Goal: Task Accomplishment & Management: Complete application form

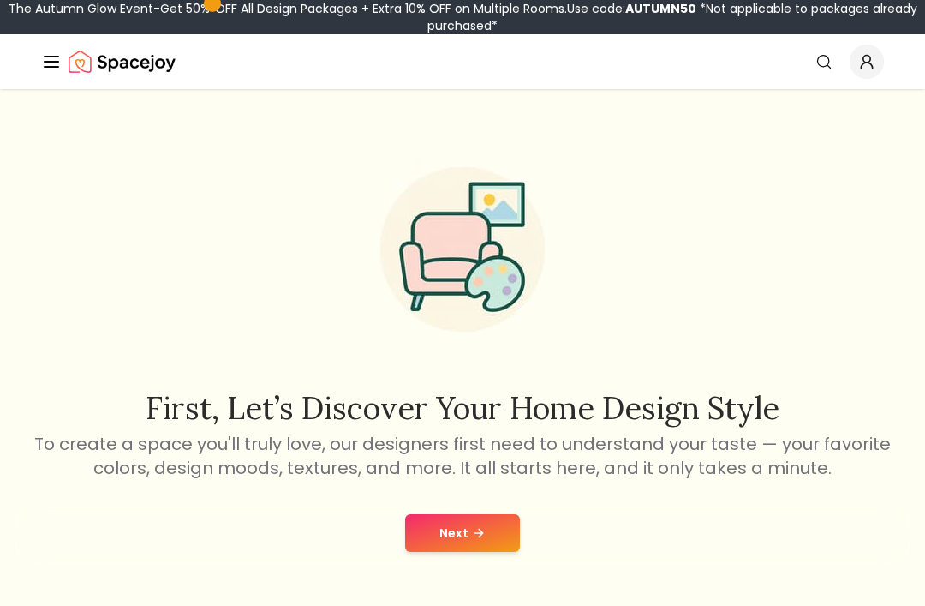
click at [467, 539] on button "Next" at bounding box center [462, 533] width 115 height 38
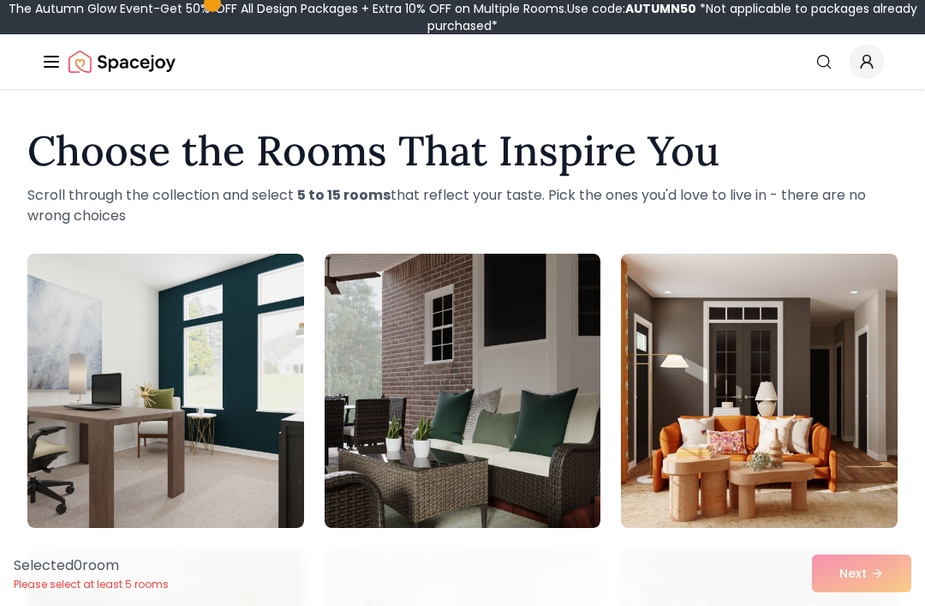
click at [80, 385] on img at bounding box center [165, 391] width 277 height 274
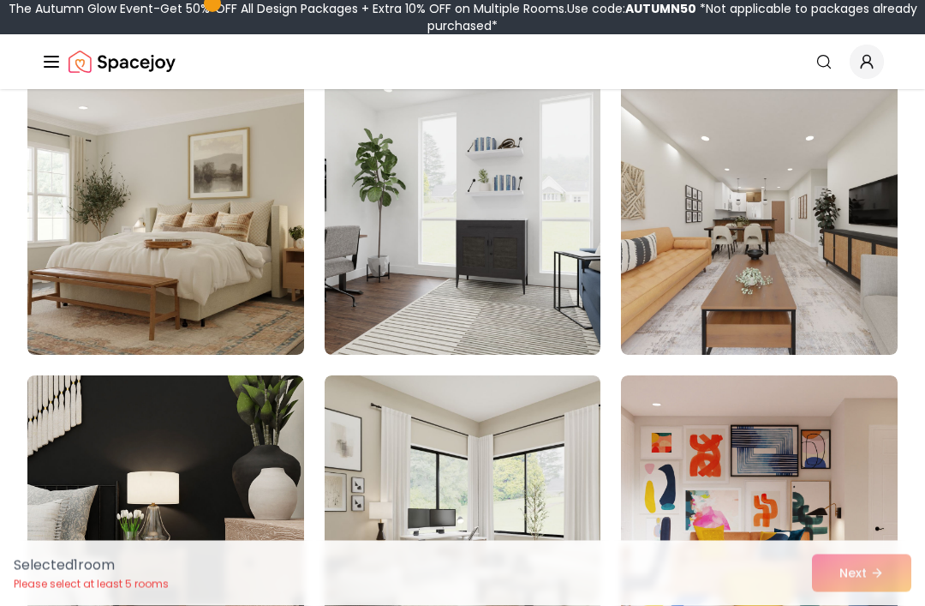
scroll to position [468, 0]
click at [455, 250] on img at bounding box center [463, 218] width 277 height 274
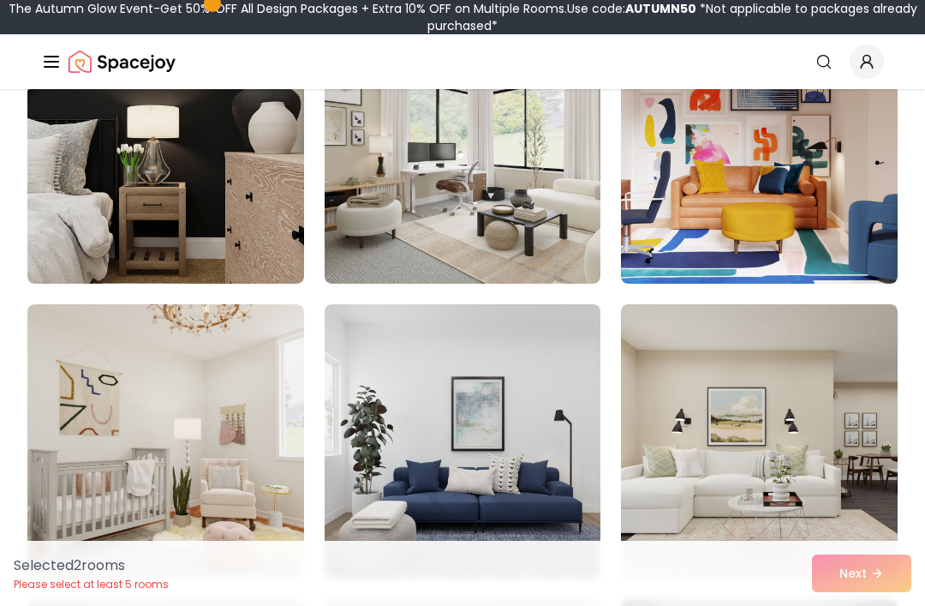
click at [135, 183] on img at bounding box center [165, 146] width 277 height 274
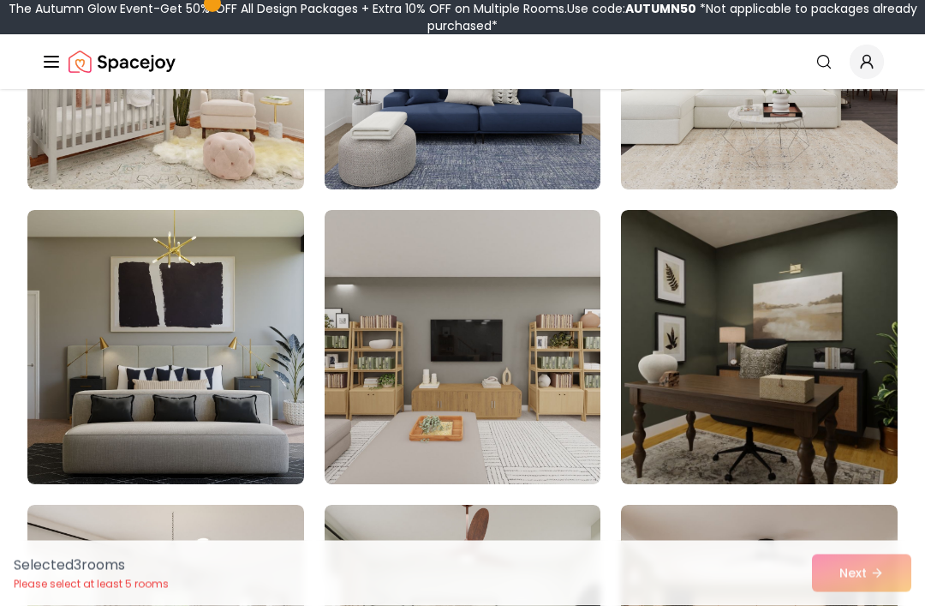
scroll to position [1222, 0]
click at [493, 360] on img at bounding box center [463, 347] width 277 height 274
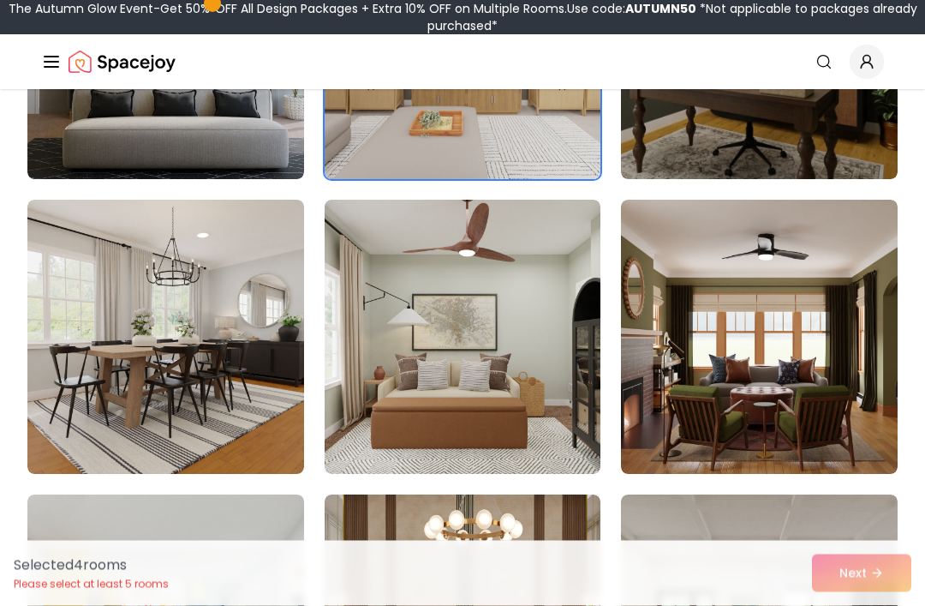
click at [158, 356] on img at bounding box center [165, 337] width 277 height 274
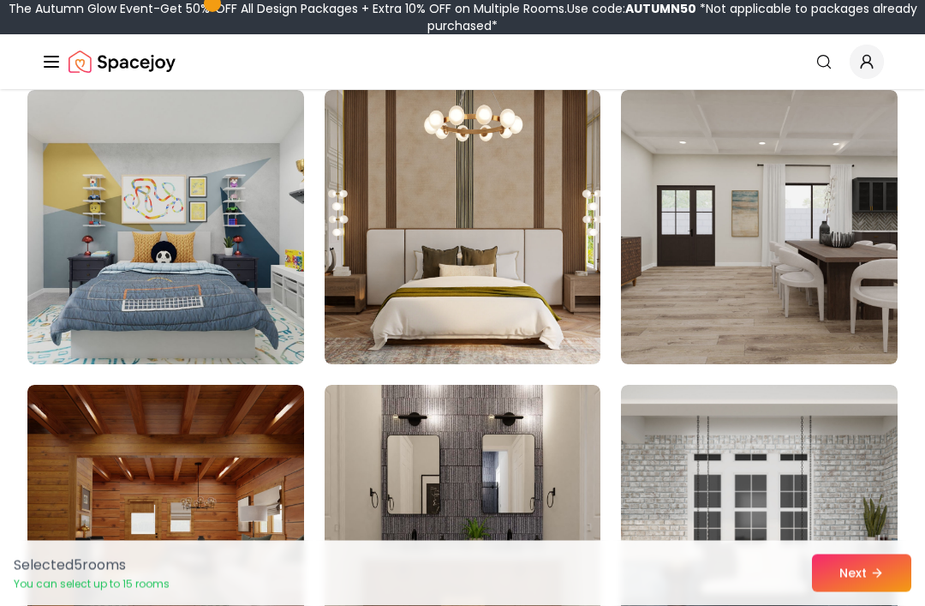
scroll to position [1930, 0]
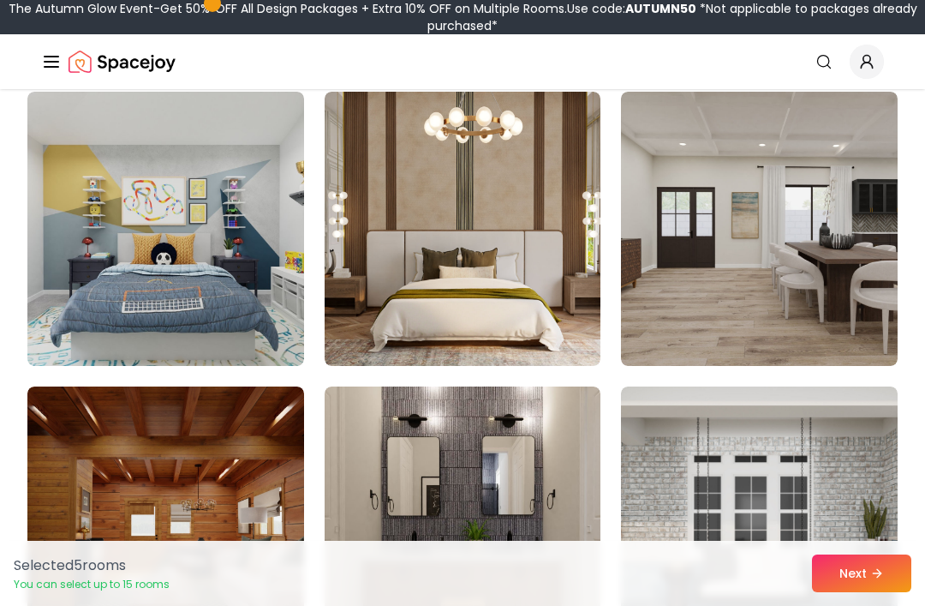
click at [106, 286] on img at bounding box center [165, 229] width 277 height 274
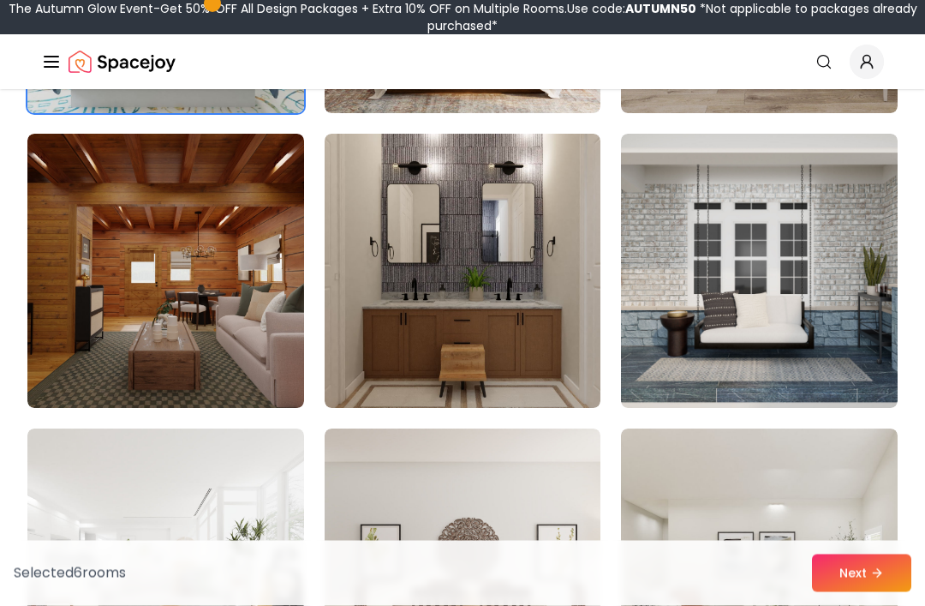
click at [129, 268] on img at bounding box center [165, 271] width 277 height 274
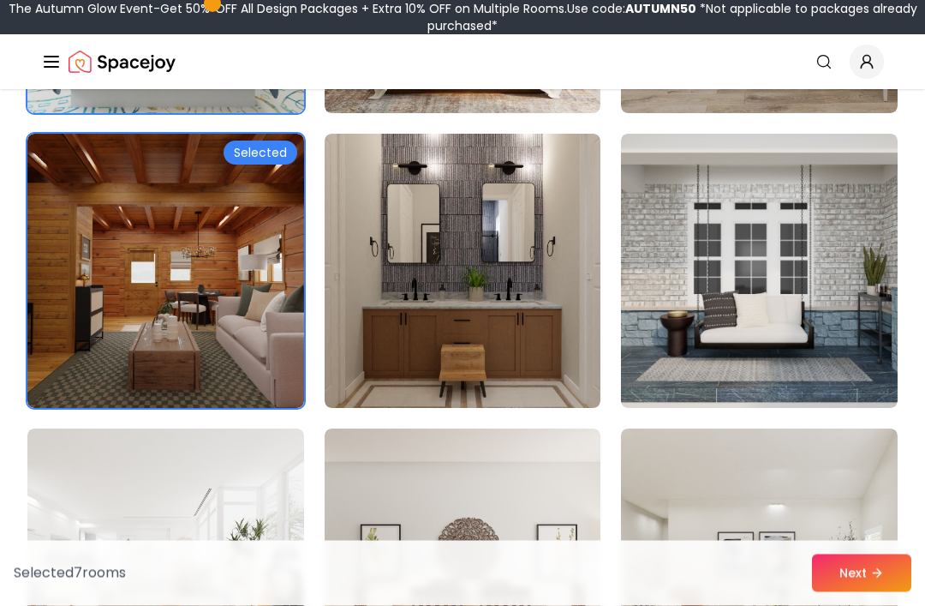
scroll to position [2183, 0]
click at [402, 282] on img at bounding box center [463, 271] width 277 height 274
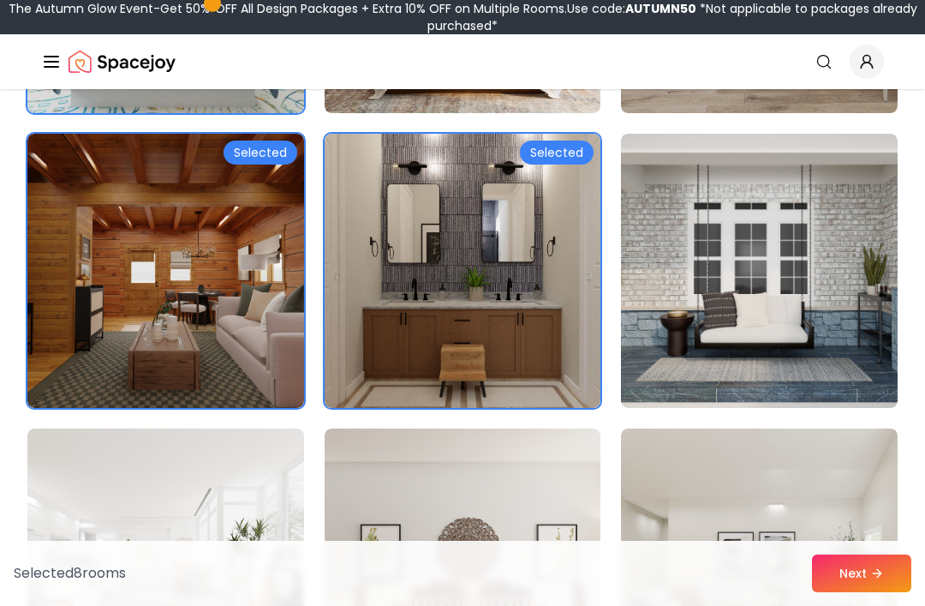
click at [699, 318] on img at bounding box center [759, 271] width 277 height 274
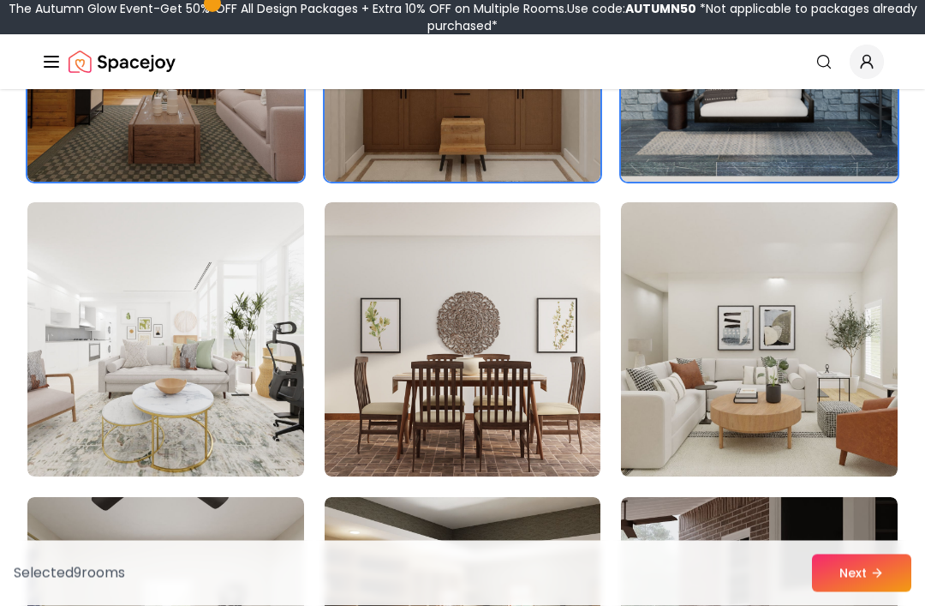
scroll to position [2409, 0]
click at [163, 348] on img at bounding box center [165, 339] width 277 height 274
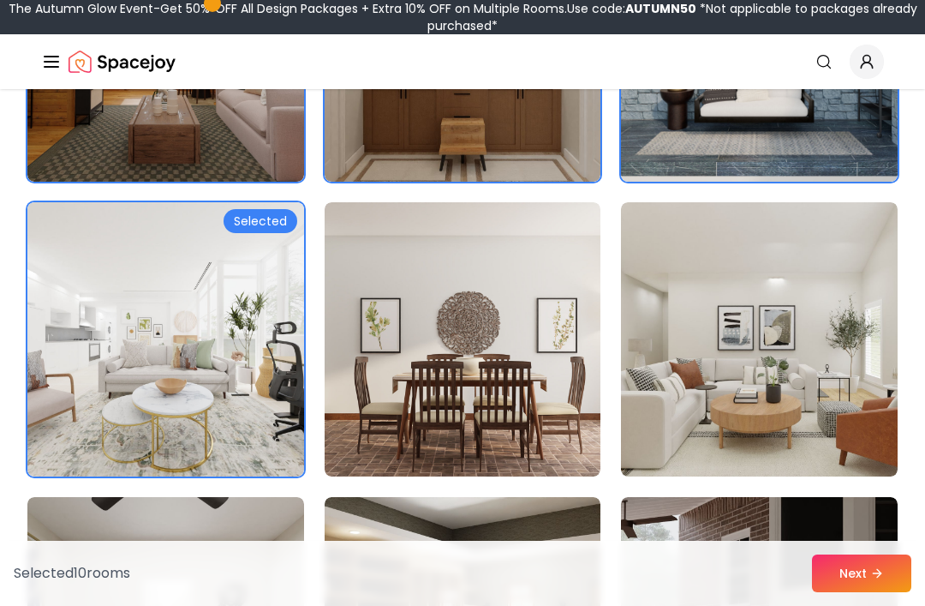
click at [501, 367] on img at bounding box center [463, 339] width 277 height 274
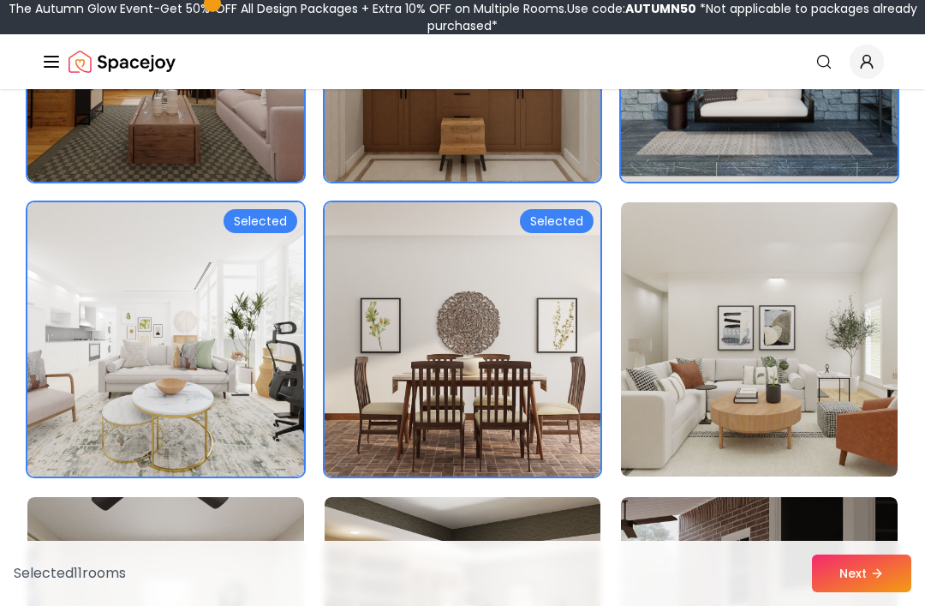
click at [743, 314] on img at bounding box center [759, 339] width 277 height 274
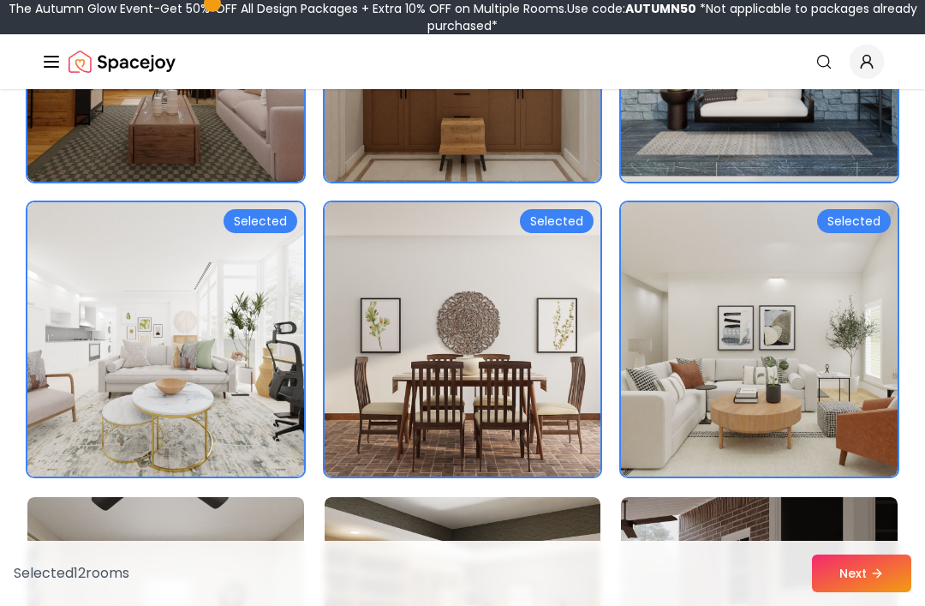
click at [845, 592] on button "Next" at bounding box center [861, 573] width 99 height 38
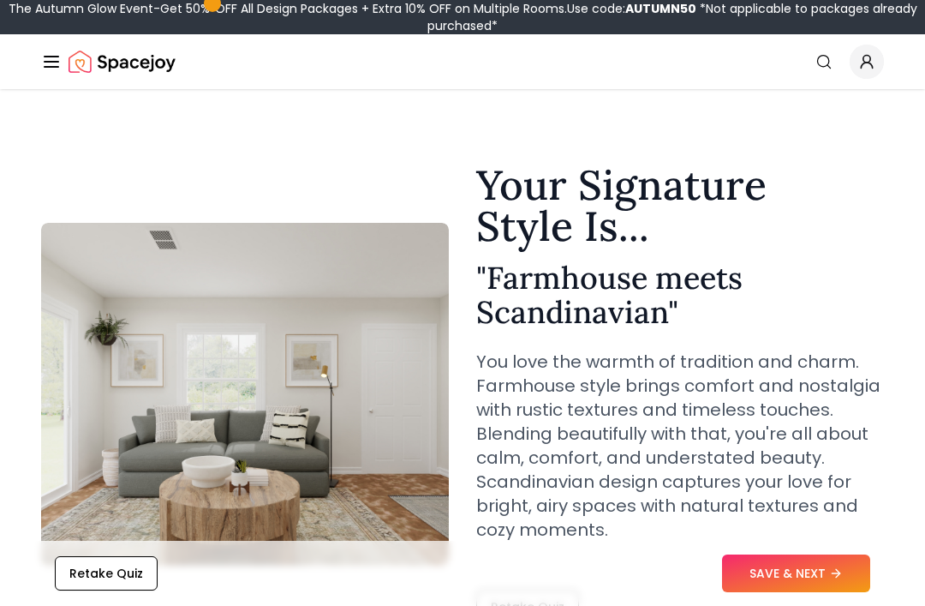
click at [792, 584] on button "SAVE & NEXT" at bounding box center [796, 573] width 148 height 38
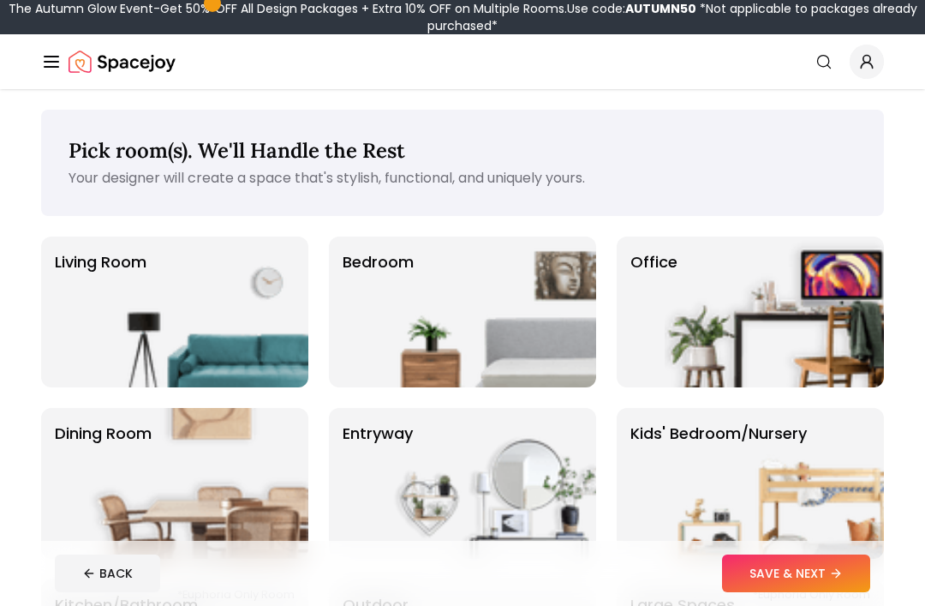
click at [145, 278] on img at bounding box center [198, 311] width 219 height 151
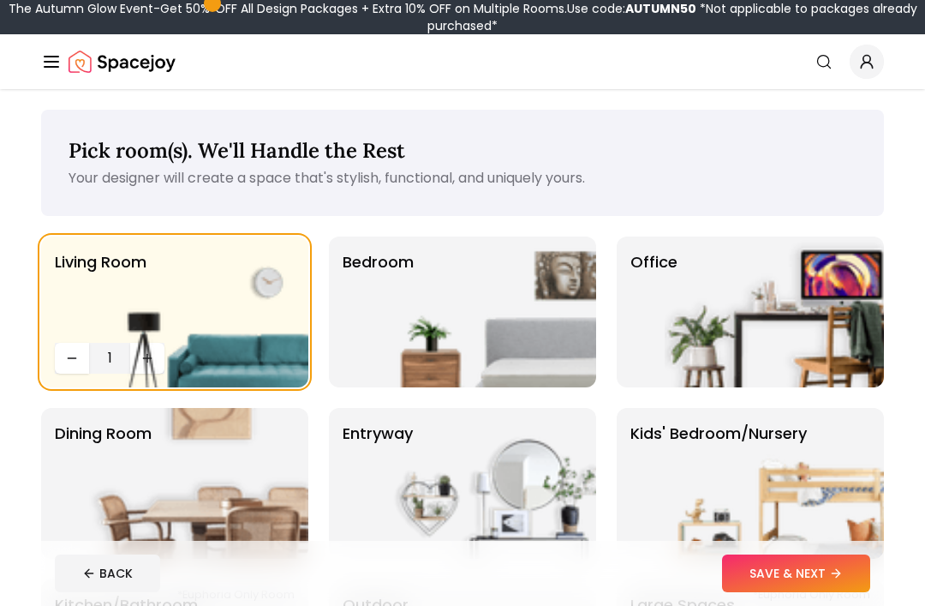
click at [141, 366] on img at bounding box center [198, 311] width 219 height 151
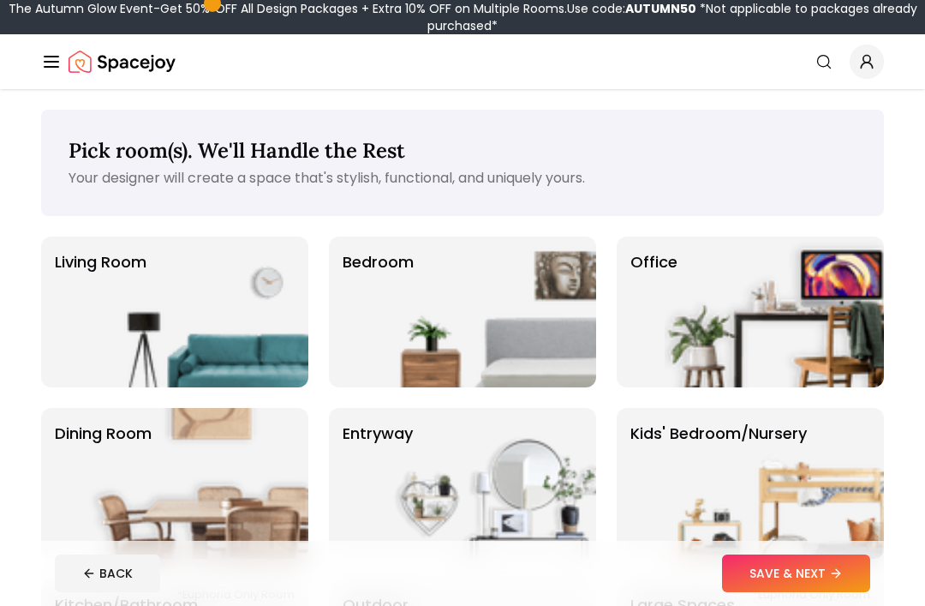
click at [119, 308] on img at bounding box center [198, 311] width 219 height 151
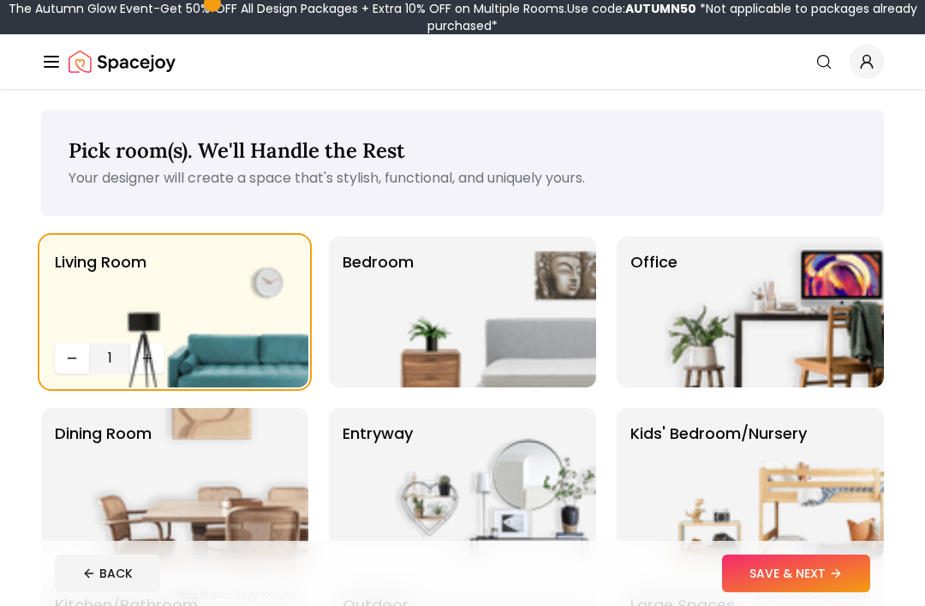
click at [154, 357] on img at bounding box center [198, 311] width 219 height 151
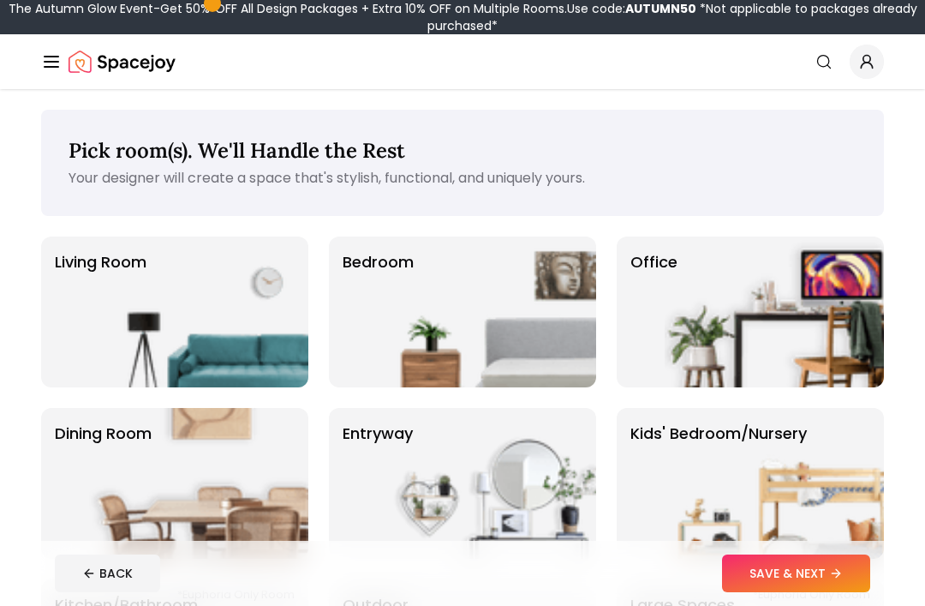
click at [139, 329] on img at bounding box center [198, 311] width 219 height 151
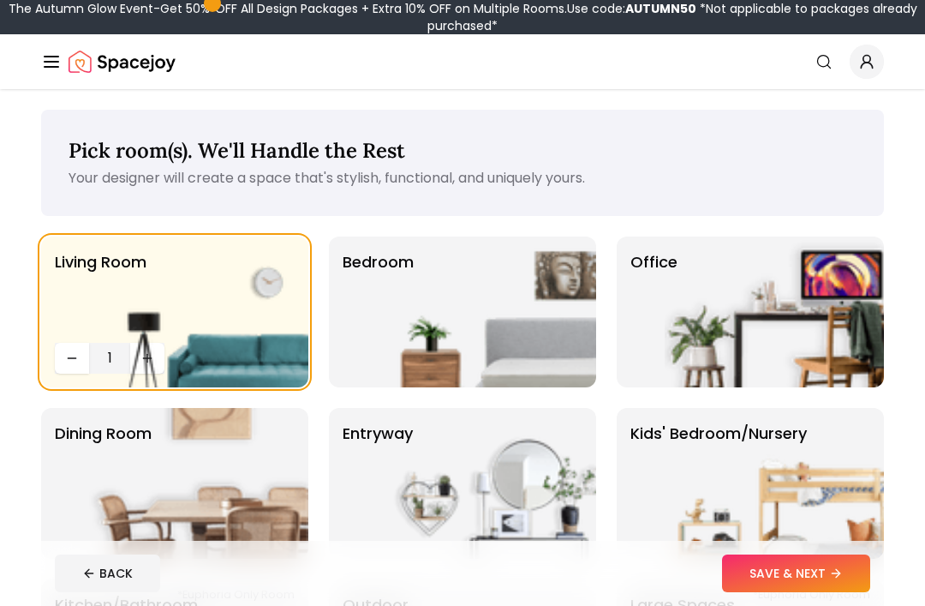
click at [477, 302] on img at bounding box center [486, 311] width 219 height 151
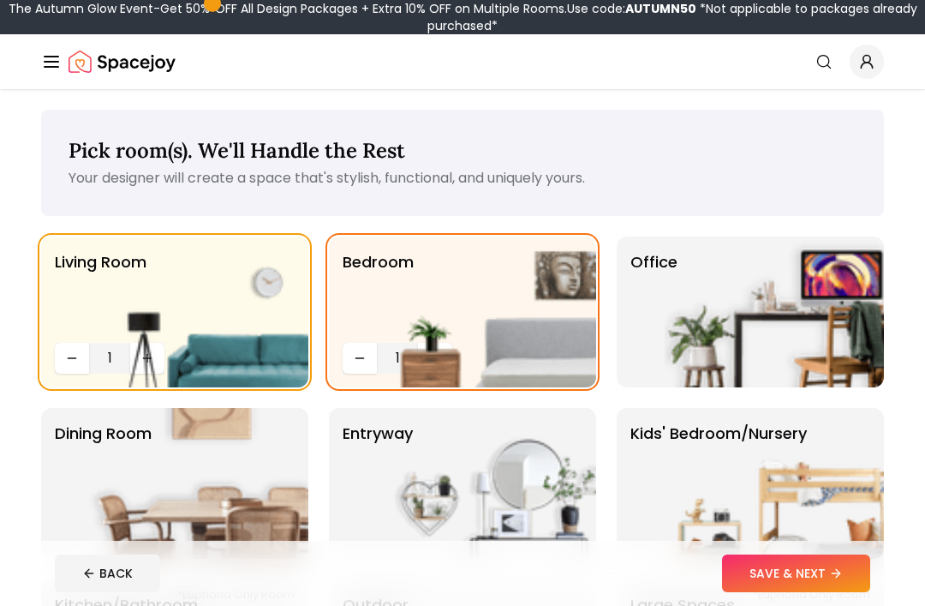
click at [433, 356] on img at bounding box center [486, 311] width 219 height 151
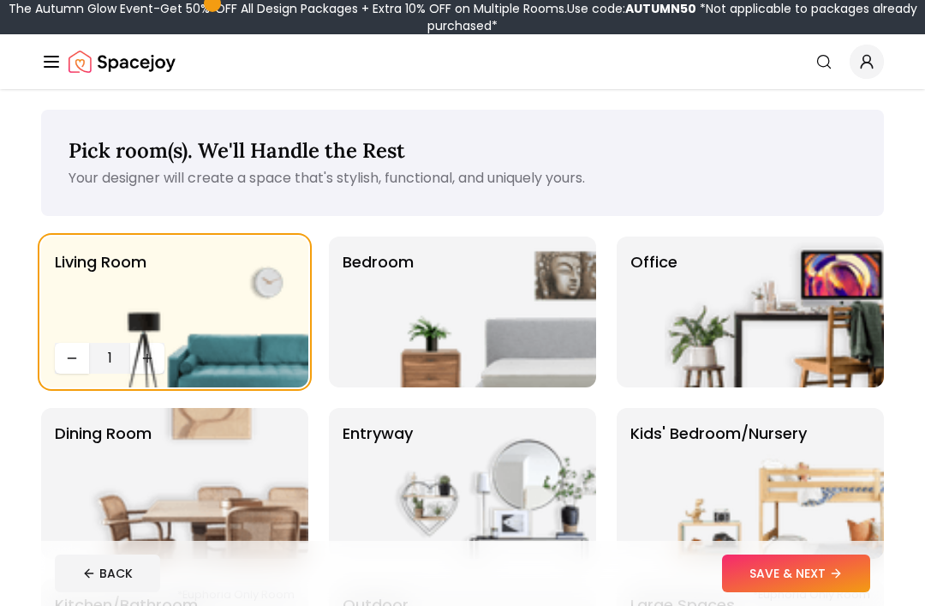
click at [212, 293] on img at bounding box center [198, 311] width 219 height 151
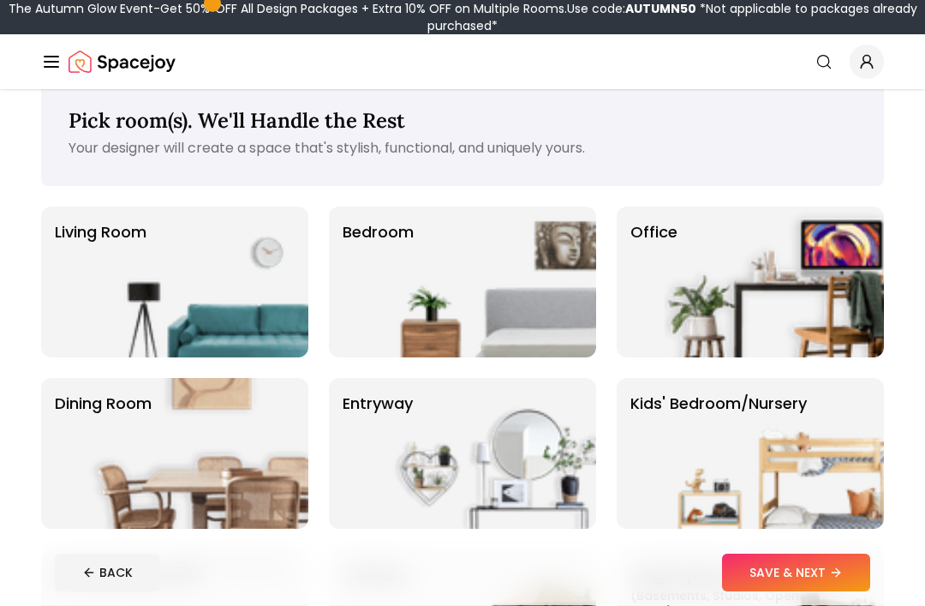
scroll to position [34, 0]
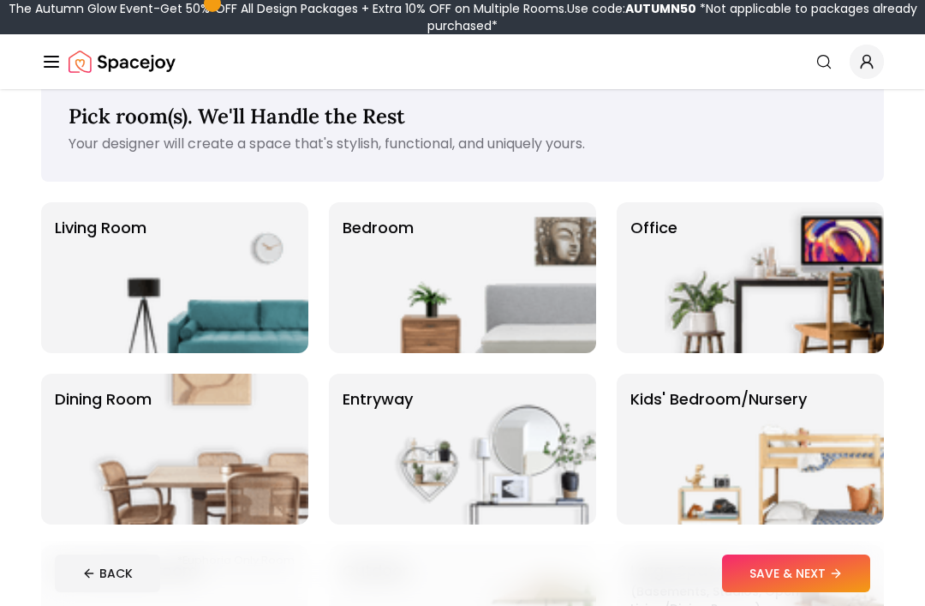
click at [133, 295] on img at bounding box center [198, 277] width 219 height 151
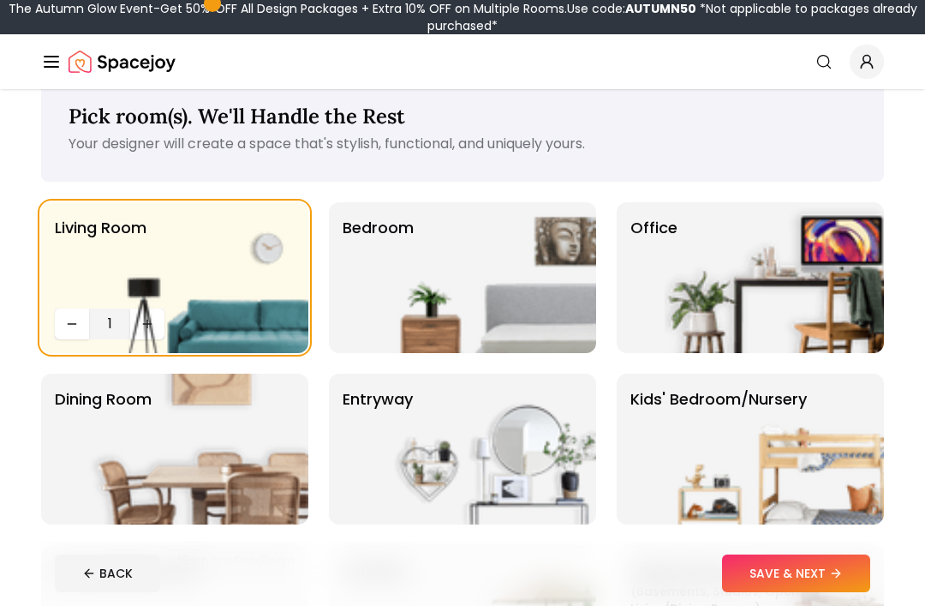
click at [125, 328] on img at bounding box center [198, 277] width 219 height 151
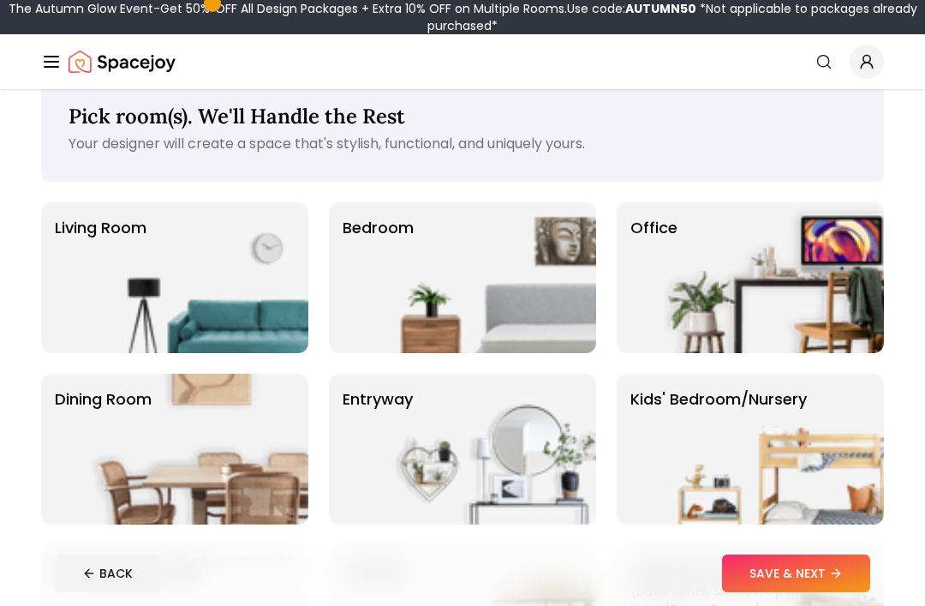
click at [111, 293] on img at bounding box center [198, 277] width 219 height 151
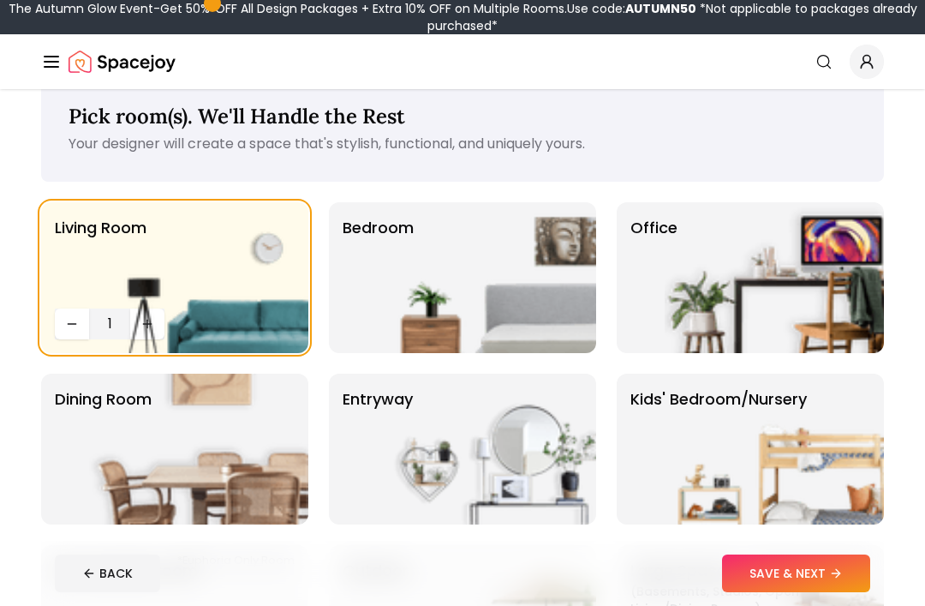
click at [154, 328] on img at bounding box center [198, 277] width 219 height 151
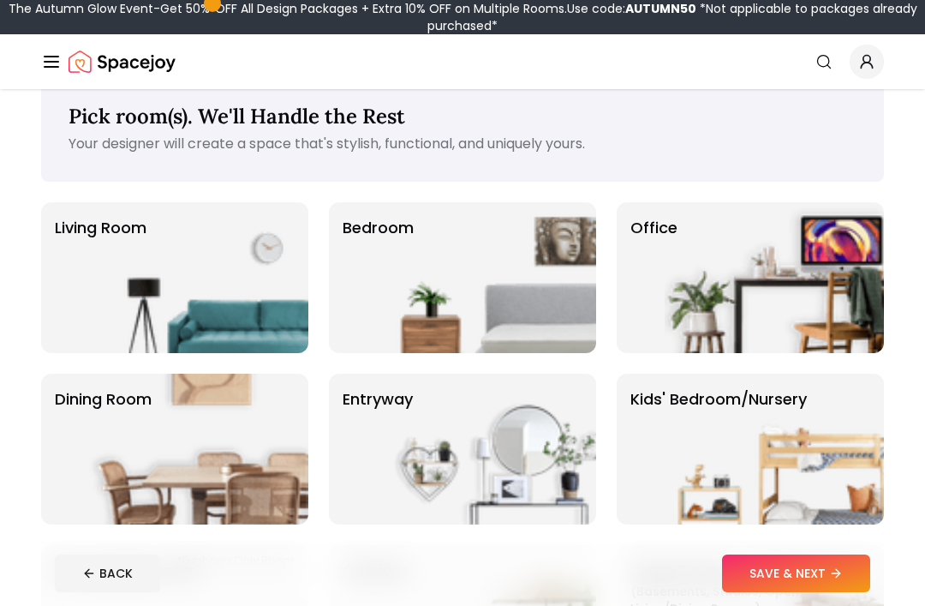
click at [169, 296] on img at bounding box center [198, 277] width 219 height 151
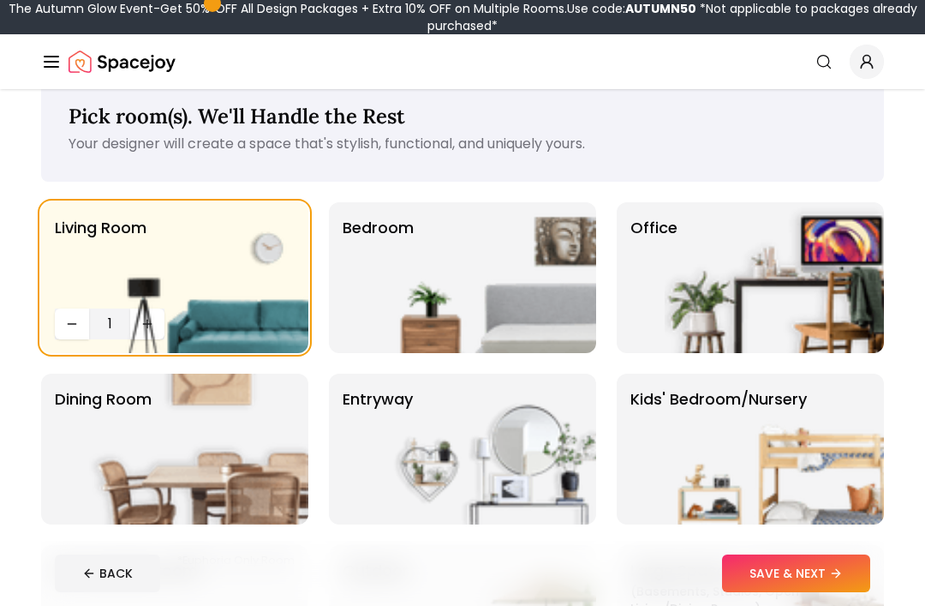
click at [436, 293] on img at bounding box center [486, 277] width 219 height 151
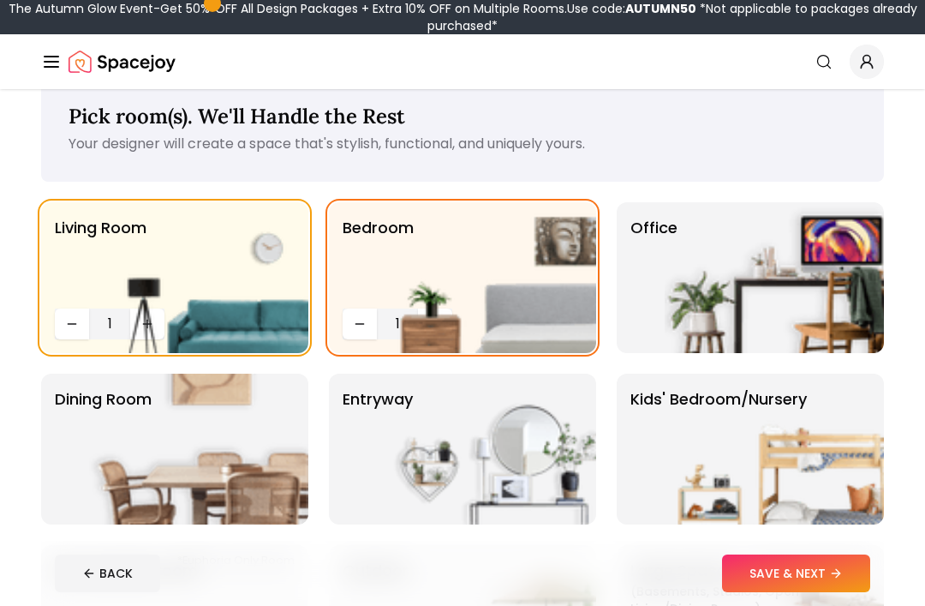
click at [724, 285] on img at bounding box center [774, 277] width 219 height 151
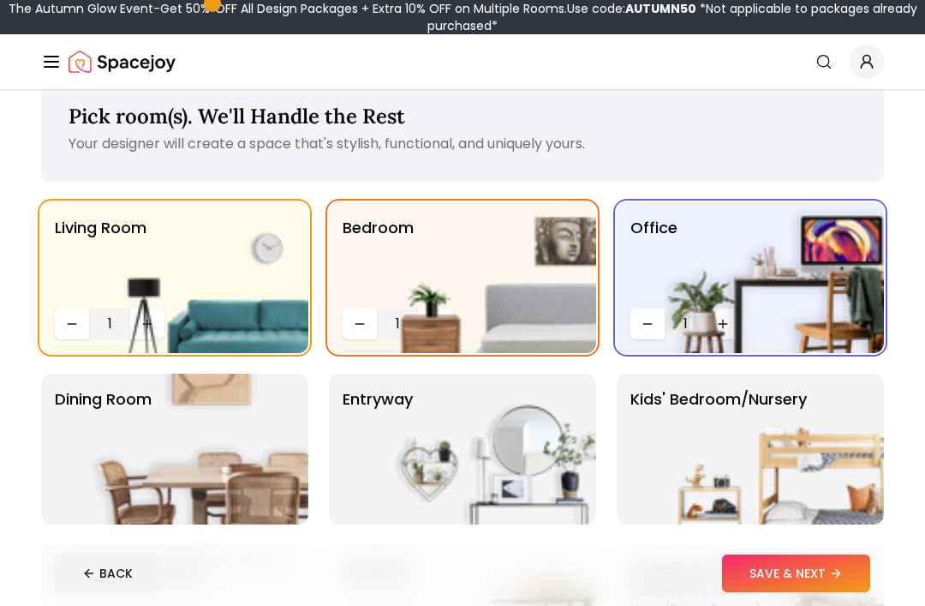
click at [115, 433] on img at bounding box center [198, 449] width 219 height 151
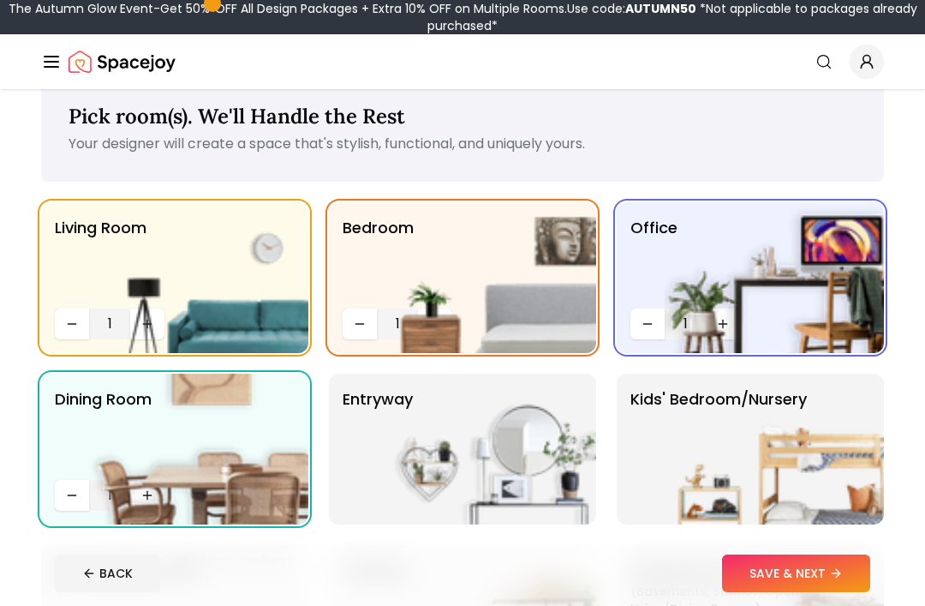
click at [391, 431] on img at bounding box center [486, 449] width 219 height 151
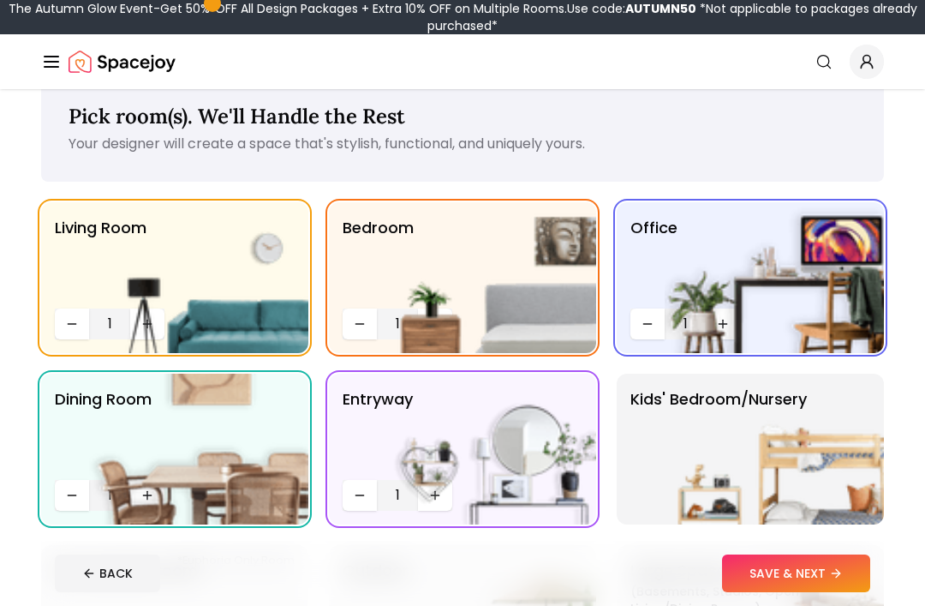
click at [710, 424] on img at bounding box center [774, 449] width 219 height 151
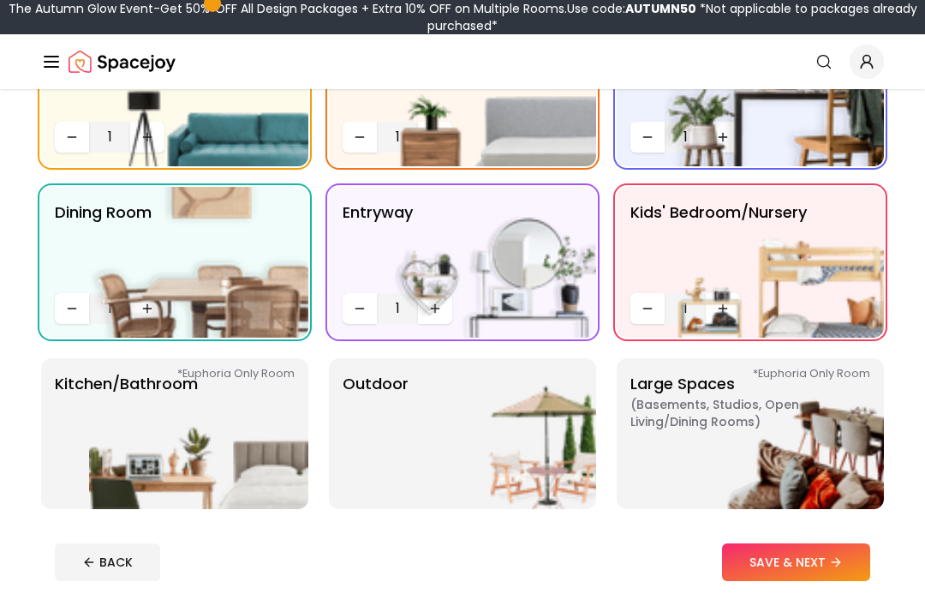
scroll to position [228, 0]
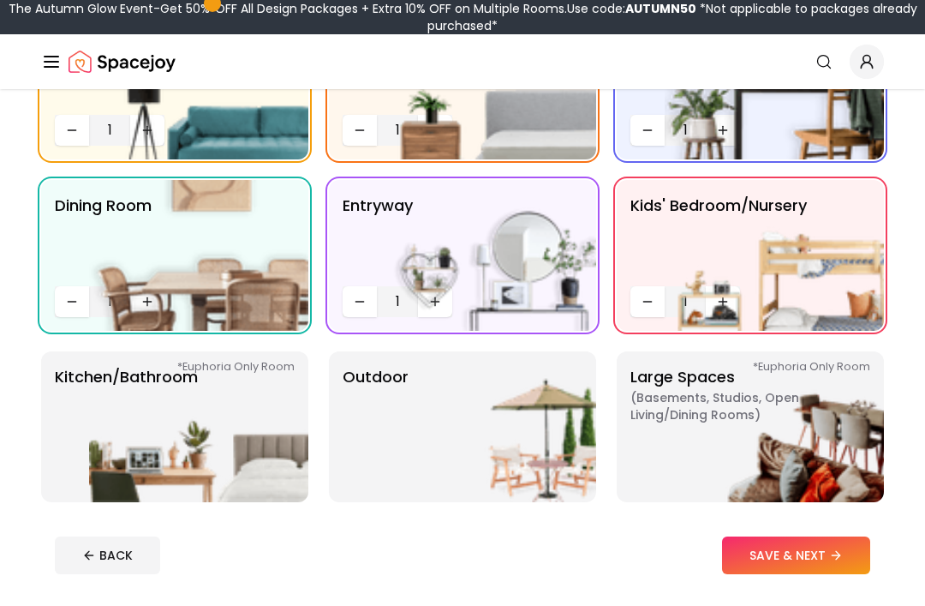
click at [108, 399] on img at bounding box center [198, 426] width 219 height 151
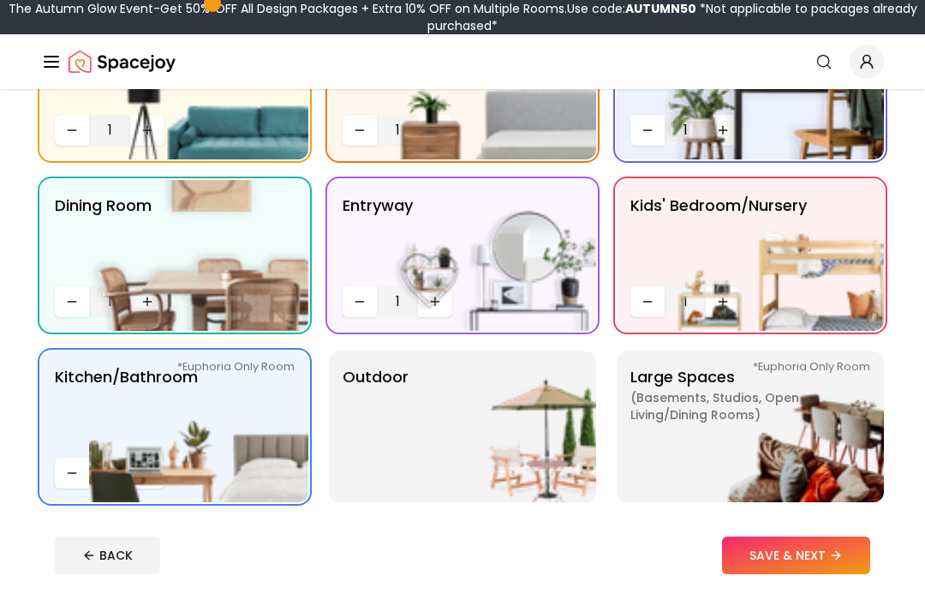
click at [491, 424] on img at bounding box center [486, 426] width 219 height 151
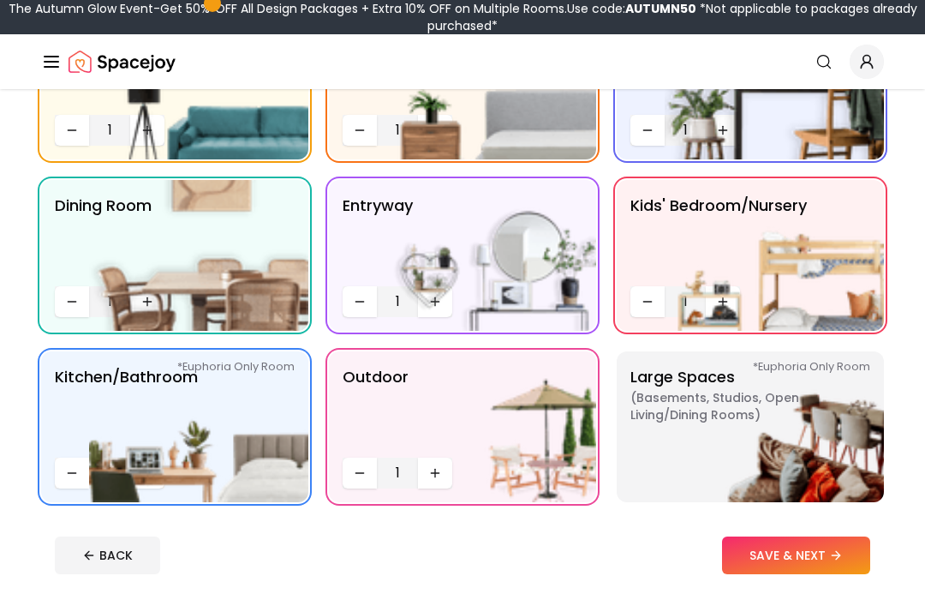
click at [728, 375] on img at bounding box center [774, 426] width 219 height 151
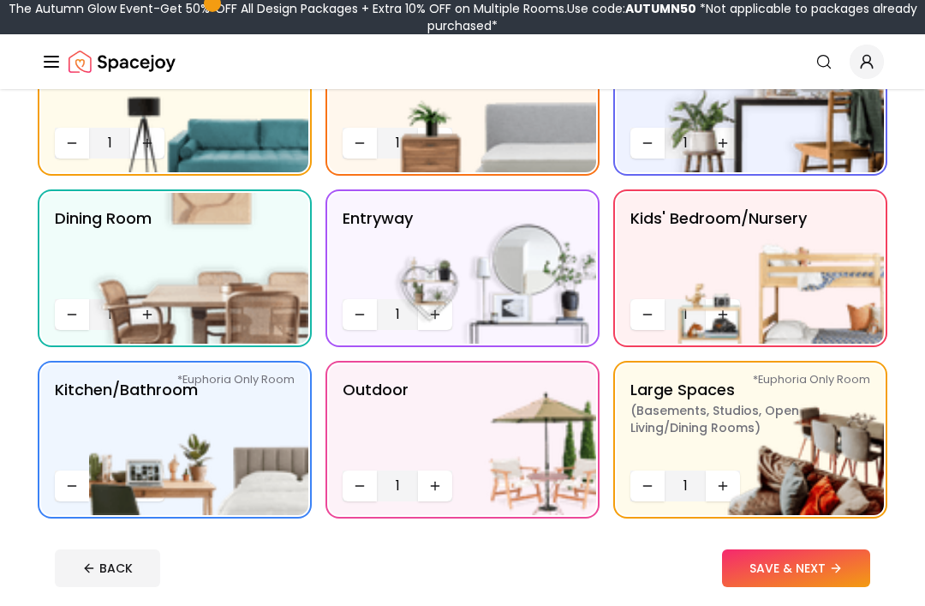
scroll to position [208, 0]
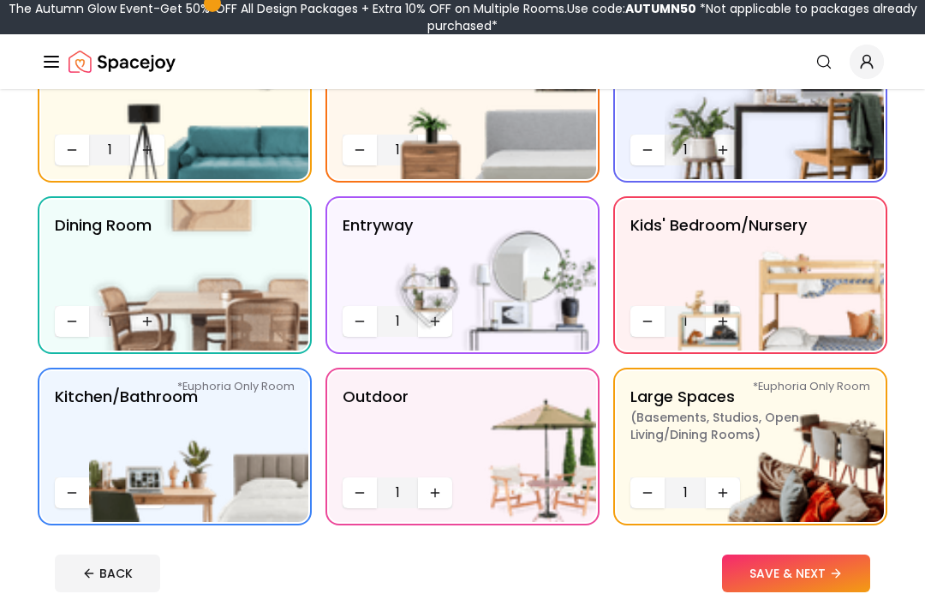
click at [767, 583] on button "SAVE & NEXT" at bounding box center [796, 573] width 148 height 38
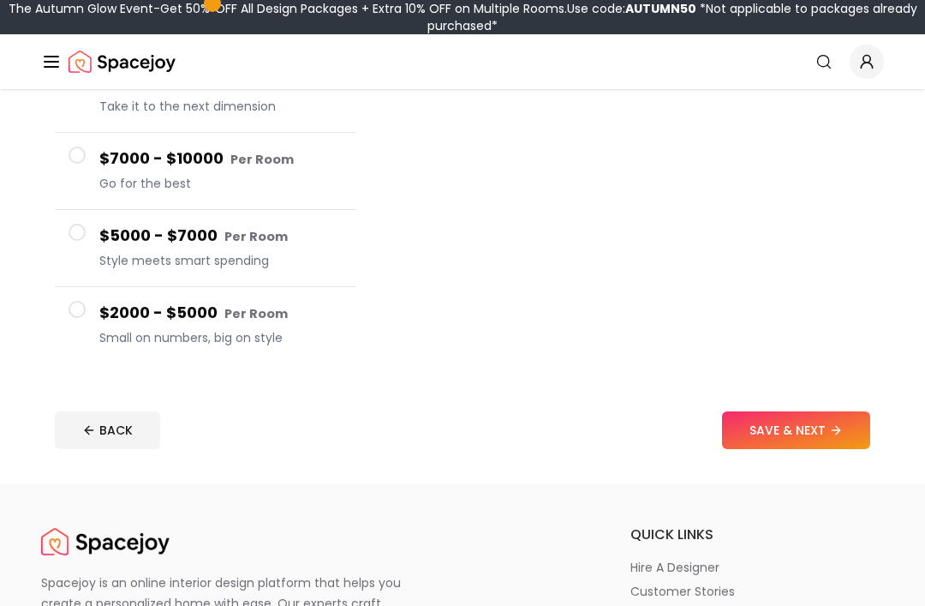
scroll to position [310, 0]
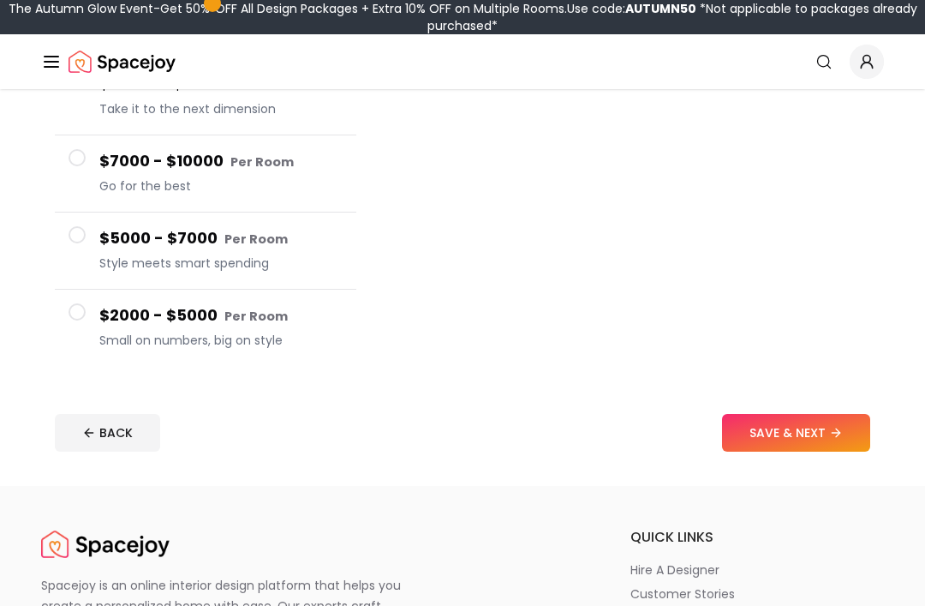
click at [104, 332] on span "Small on numbers, big on style" at bounding box center [220, 340] width 243 height 17
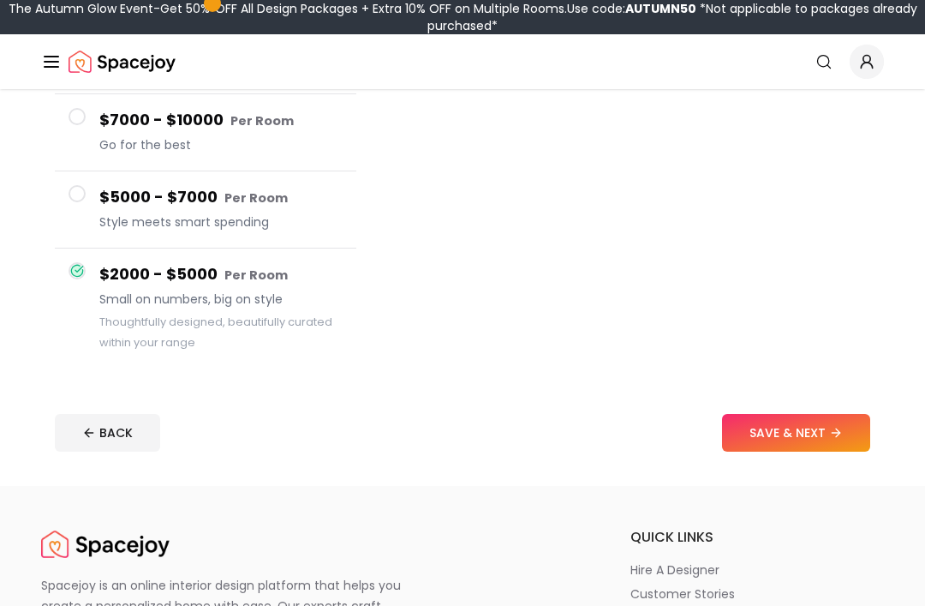
click at [799, 451] on button "SAVE & NEXT" at bounding box center [796, 433] width 148 height 38
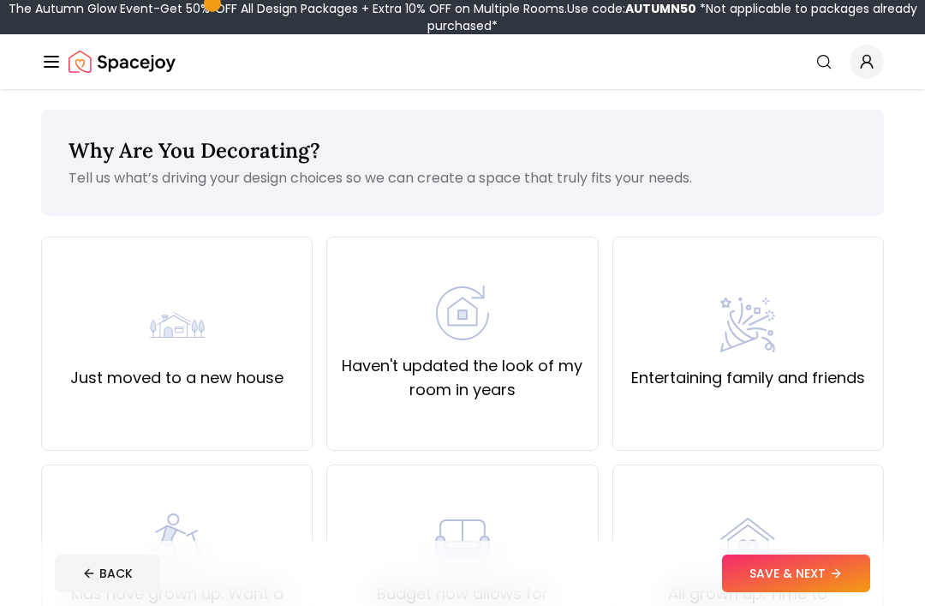
click at [150, 341] on img at bounding box center [177, 324] width 55 height 55
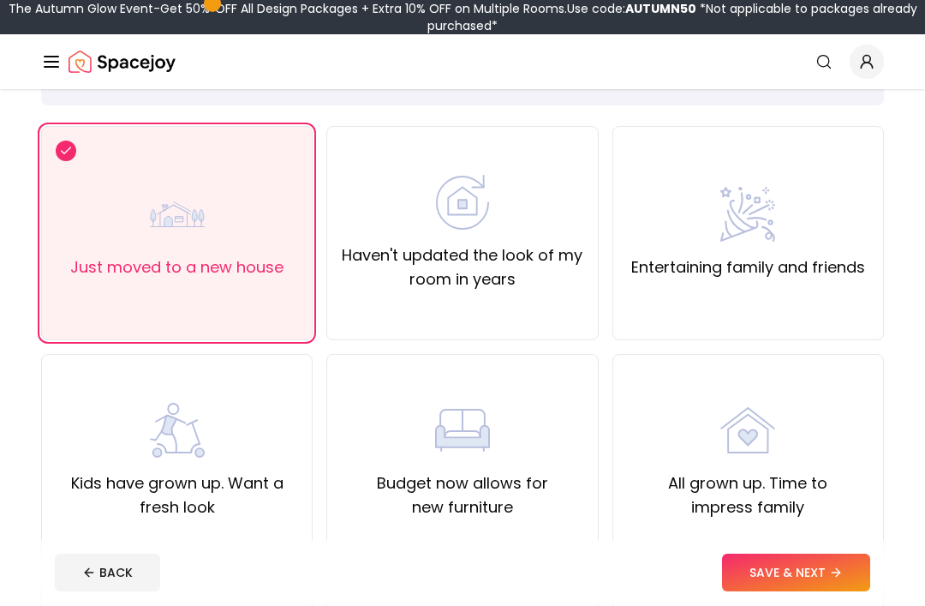
scroll to position [114, 0]
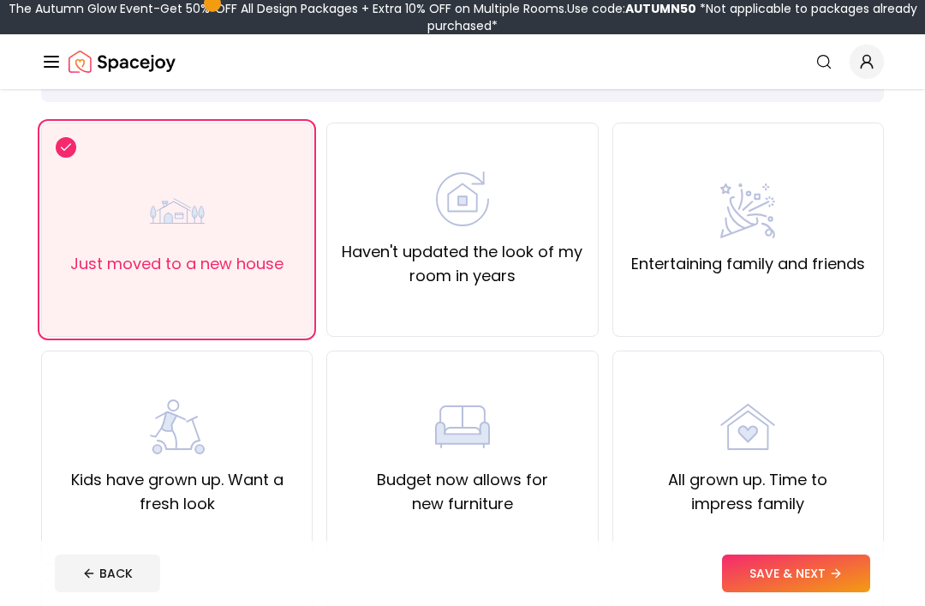
click at [150, 407] on img at bounding box center [177, 426] width 55 height 55
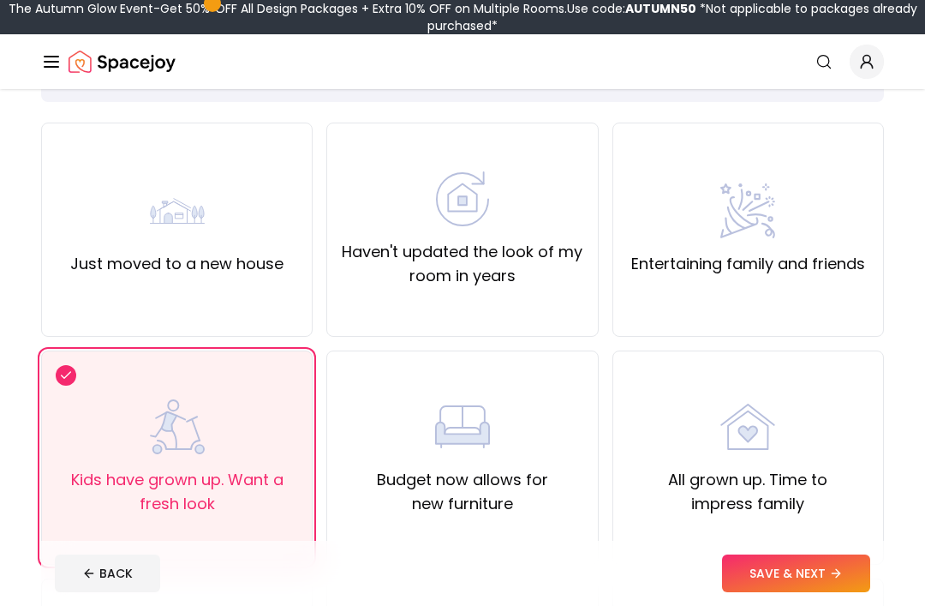
click at [811, 592] on button "SAVE & NEXT" at bounding box center [796, 573] width 148 height 38
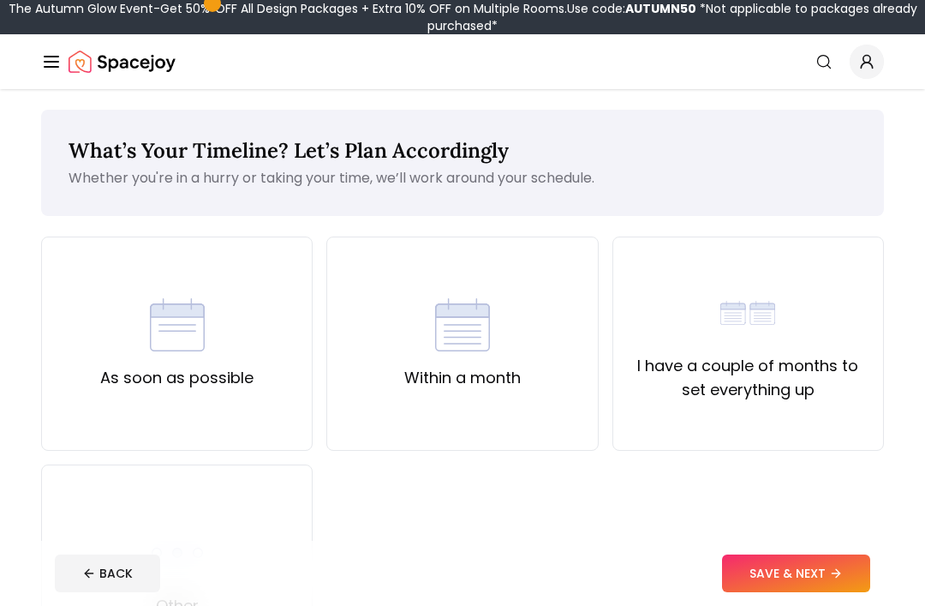
click at [74, 311] on div "As soon as possible" at bounding box center [177, 343] width 272 height 214
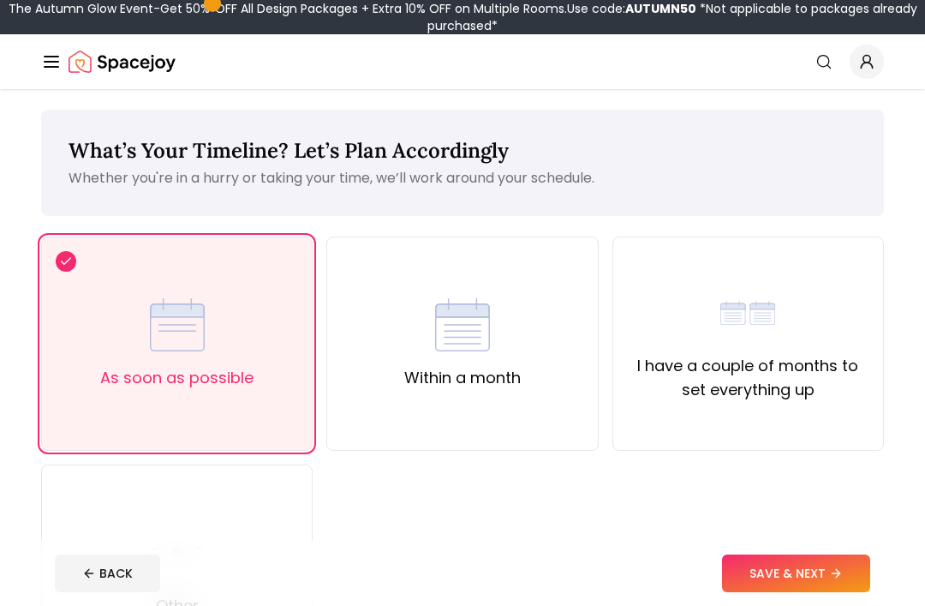
click at [798, 592] on button "SAVE & NEXT" at bounding box center [796, 573] width 148 height 38
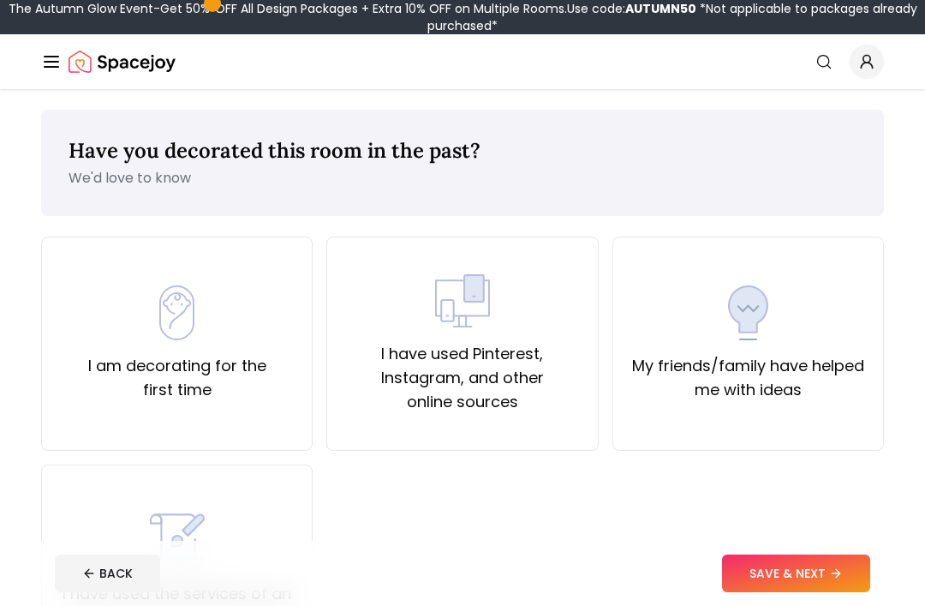
click at [435, 318] on img at bounding box center [462, 300] width 55 height 55
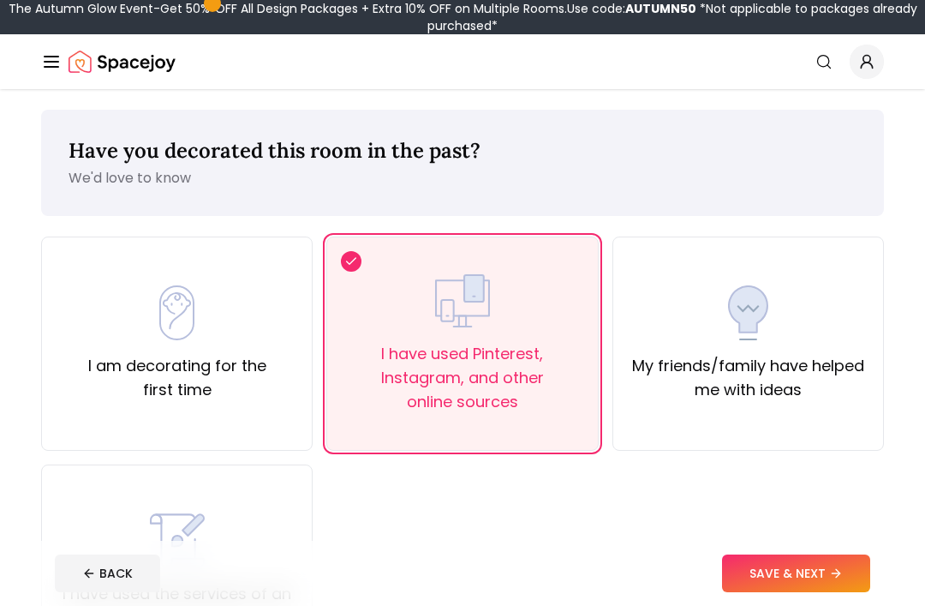
click at [738, 337] on img at bounding box center [747, 312] width 55 height 55
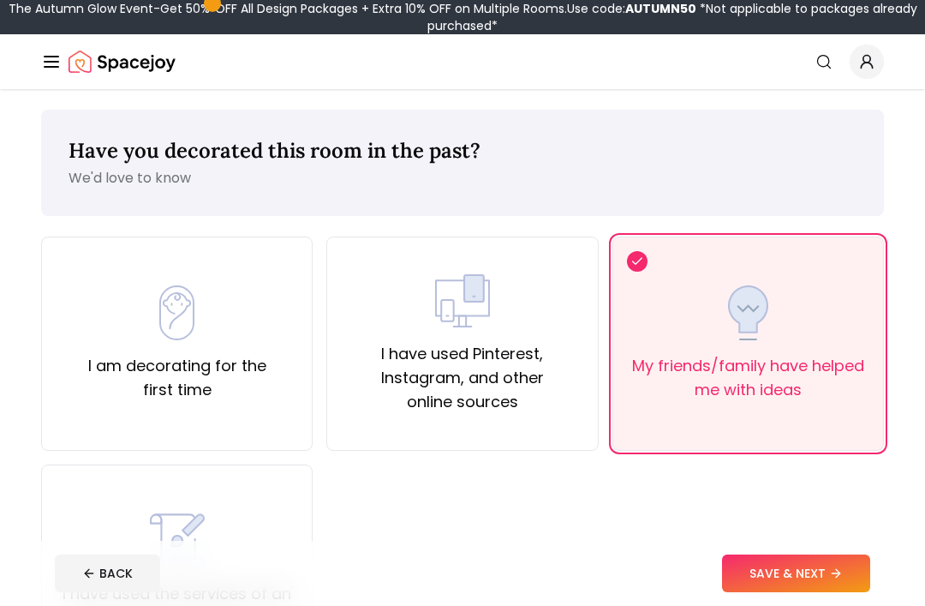
click at [776, 592] on button "SAVE & NEXT" at bounding box center [796, 573] width 148 height 38
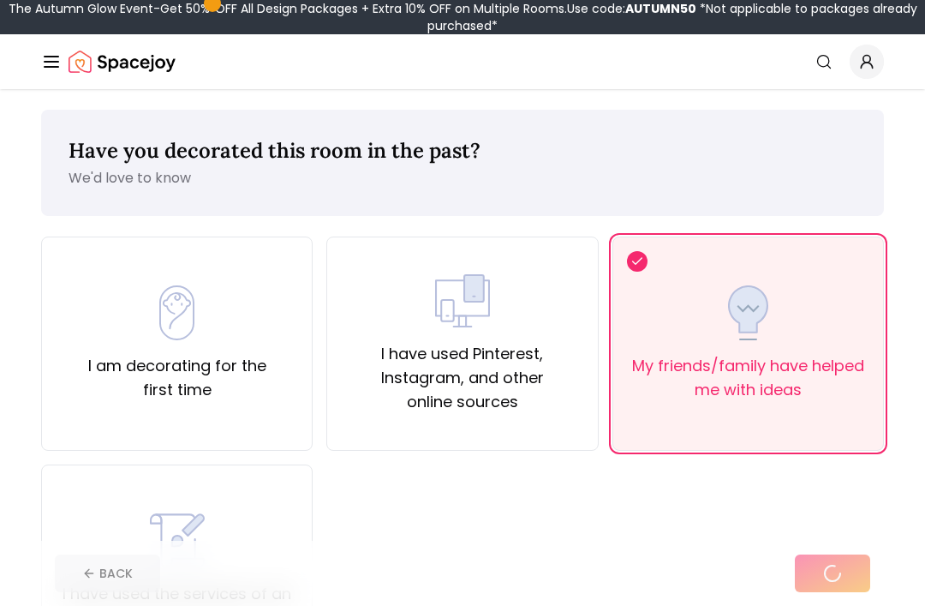
click at [795, 592] on button at bounding box center [832, 573] width 75 height 38
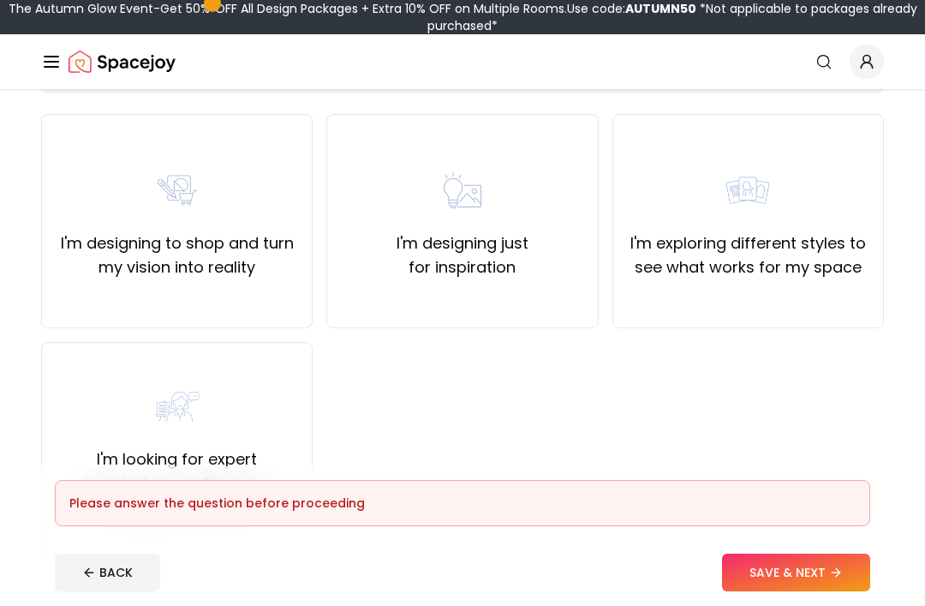
scroll to position [123, 0]
click at [112, 229] on div "I'm designing to shop and turn my vision into reality" at bounding box center [177, 221] width 242 height 117
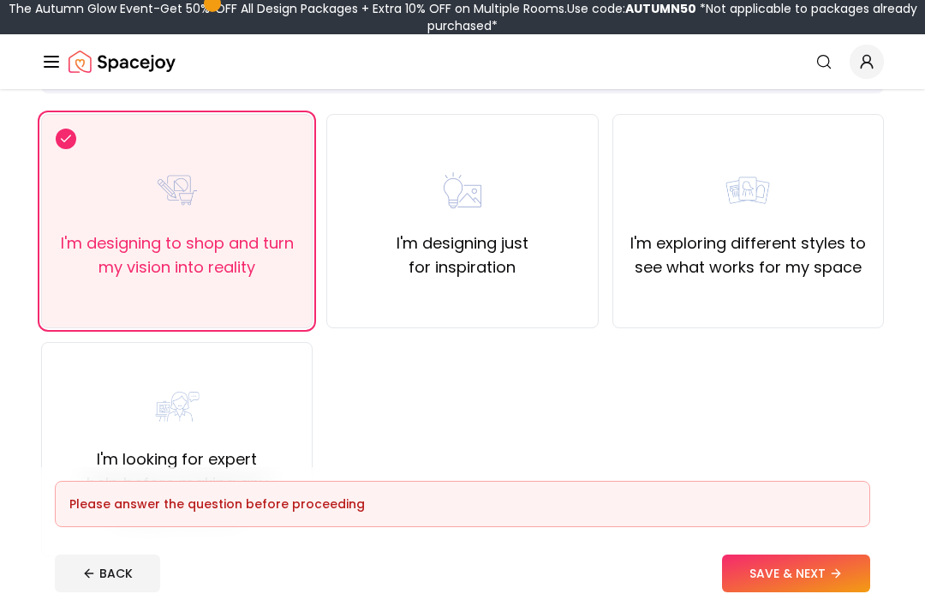
click at [800, 592] on button "SAVE & NEXT" at bounding box center [796, 573] width 148 height 38
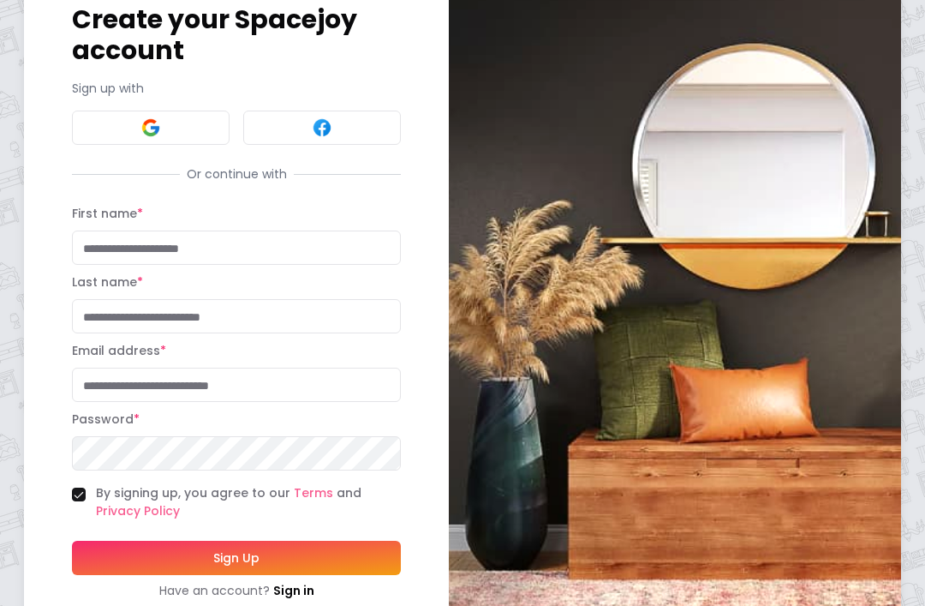
scroll to position [149, 0]
